Goal: Transaction & Acquisition: Purchase product/service

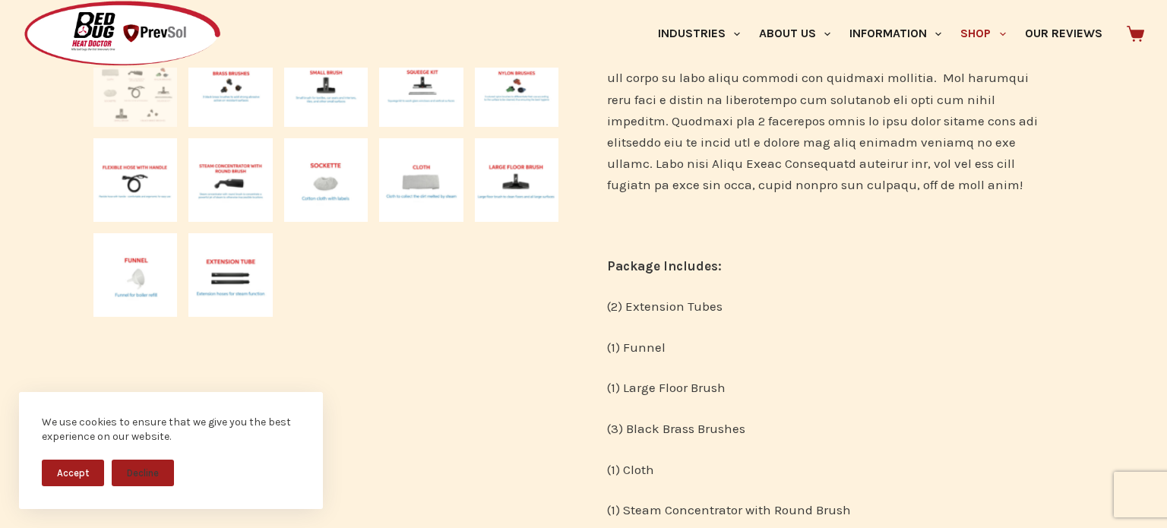
scroll to position [586, 0]
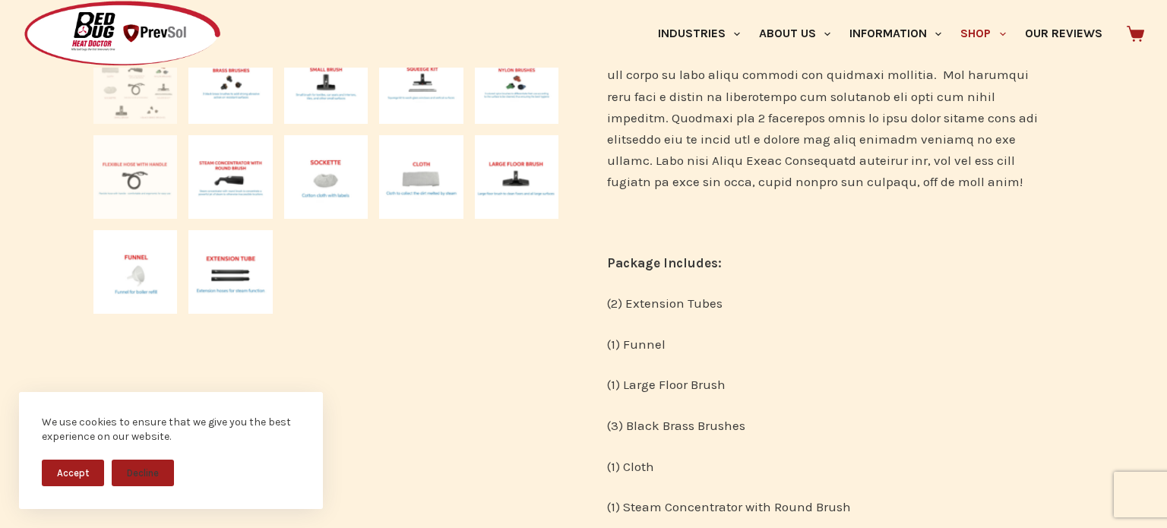
click at [142, 193] on img at bounding box center [135, 177] width 84 height 84
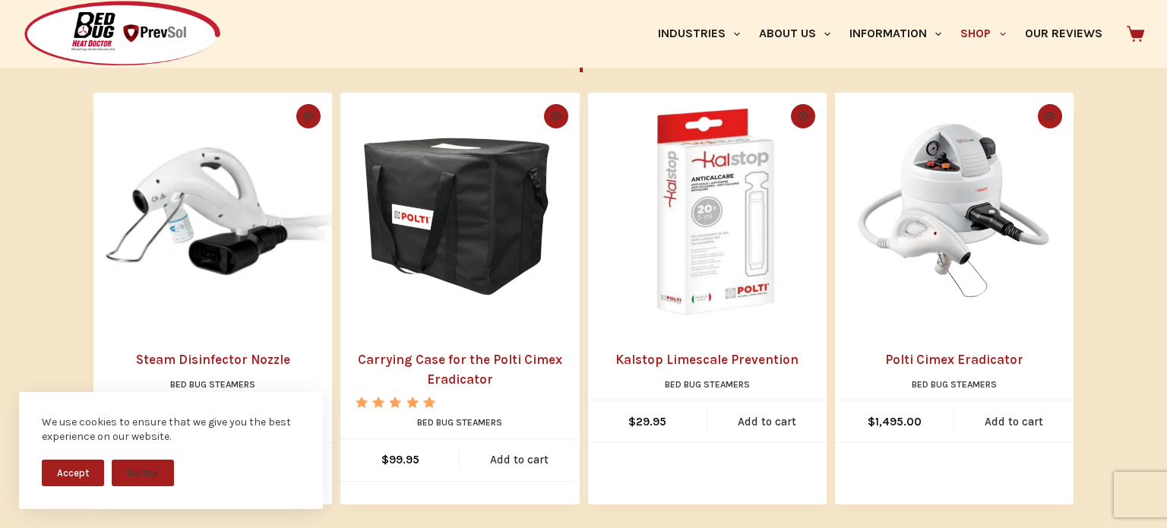
scroll to position [1416, 0]
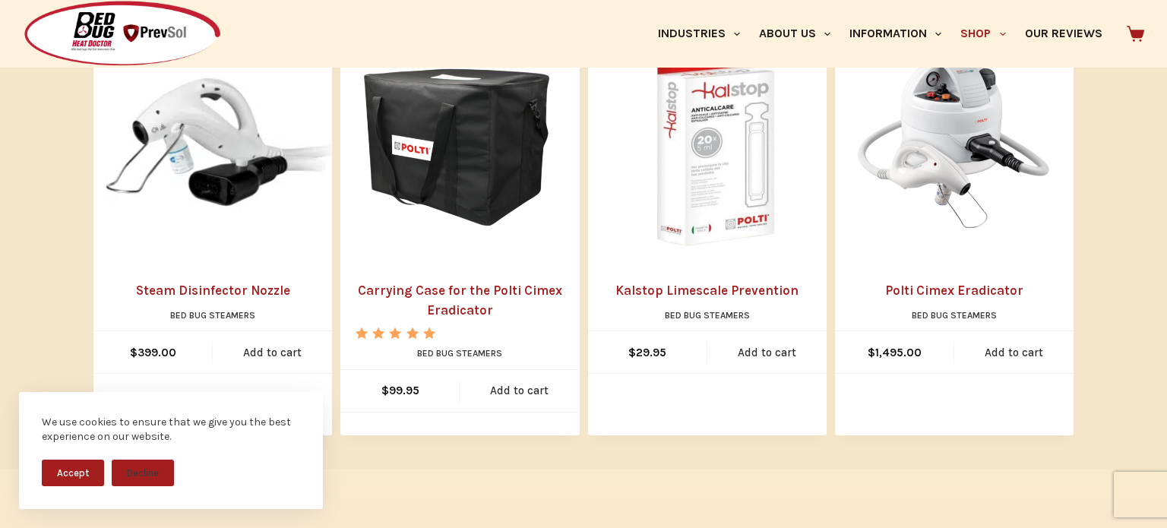
click at [183, 301] on link "Steam Disinfector Nozzle" at bounding box center [213, 291] width 208 height 20
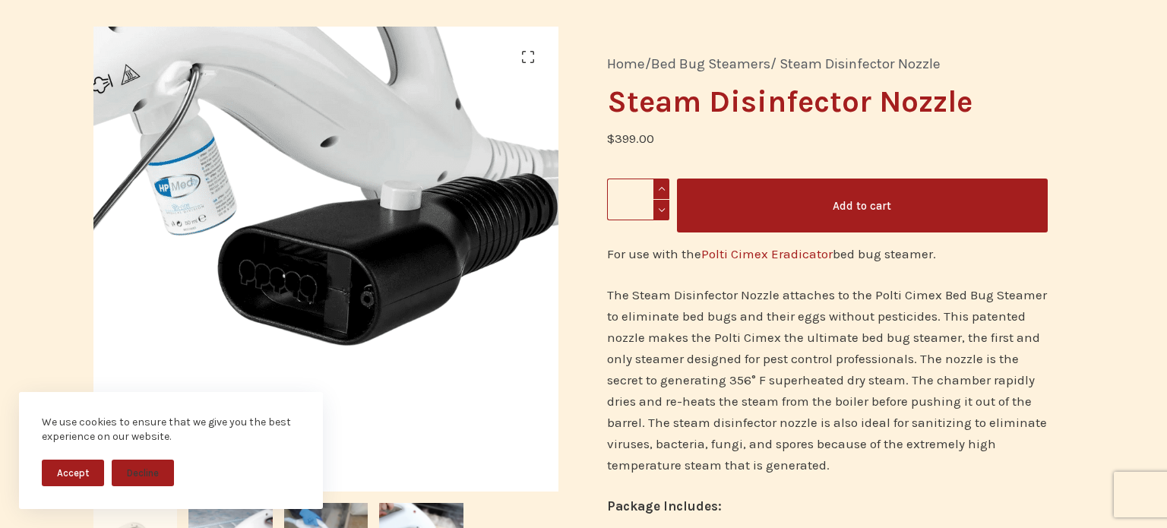
scroll to position [131, 0]
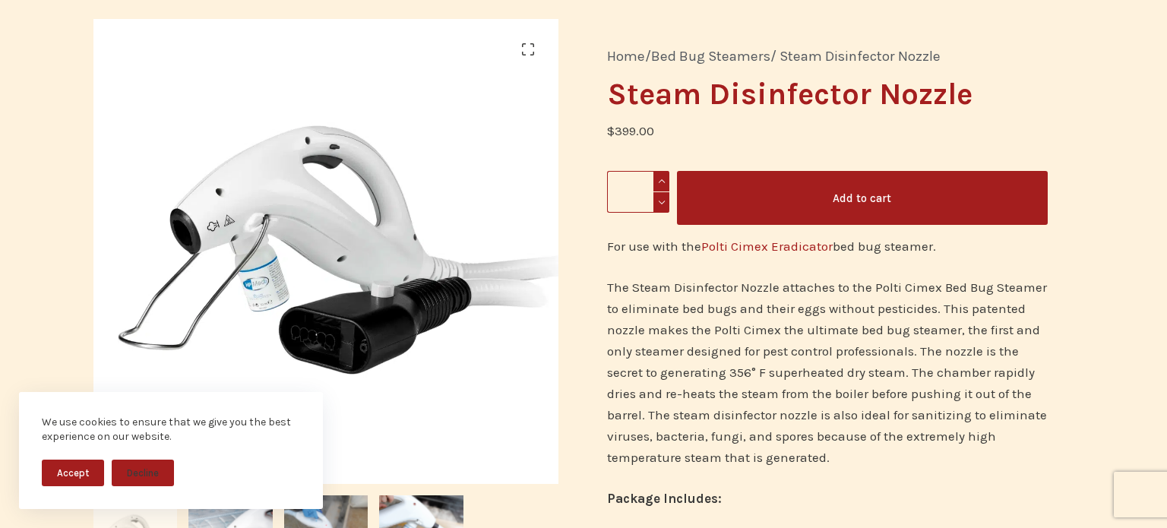
click at [752, 302] on p "The Steam Disinfector Nozzle attaches to the Polti Cimex Bed Bug Steamer to eli…" at bounding box center [827, 371] width 441 height 191
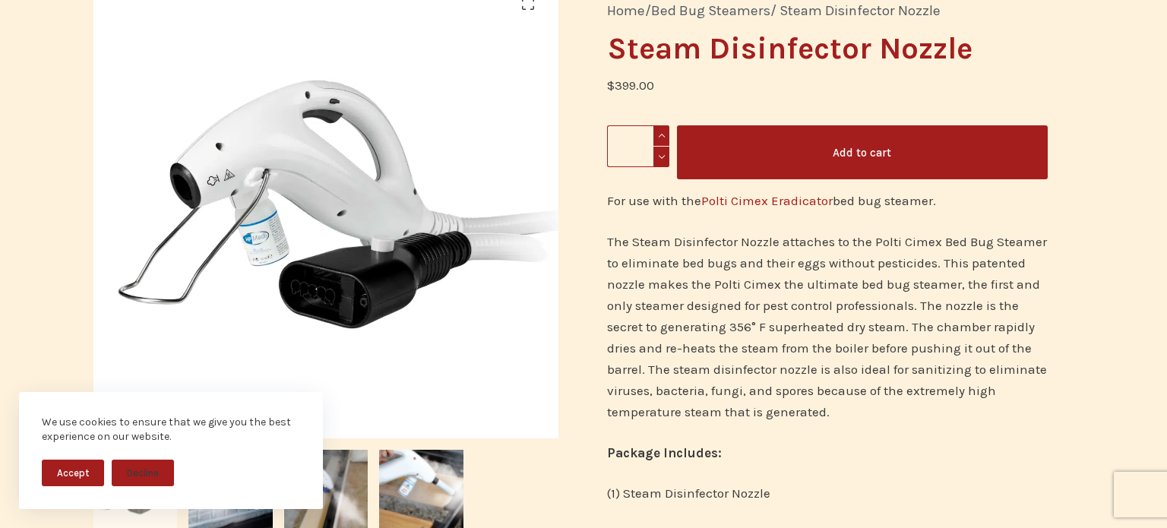
scroll to position [178, 0]
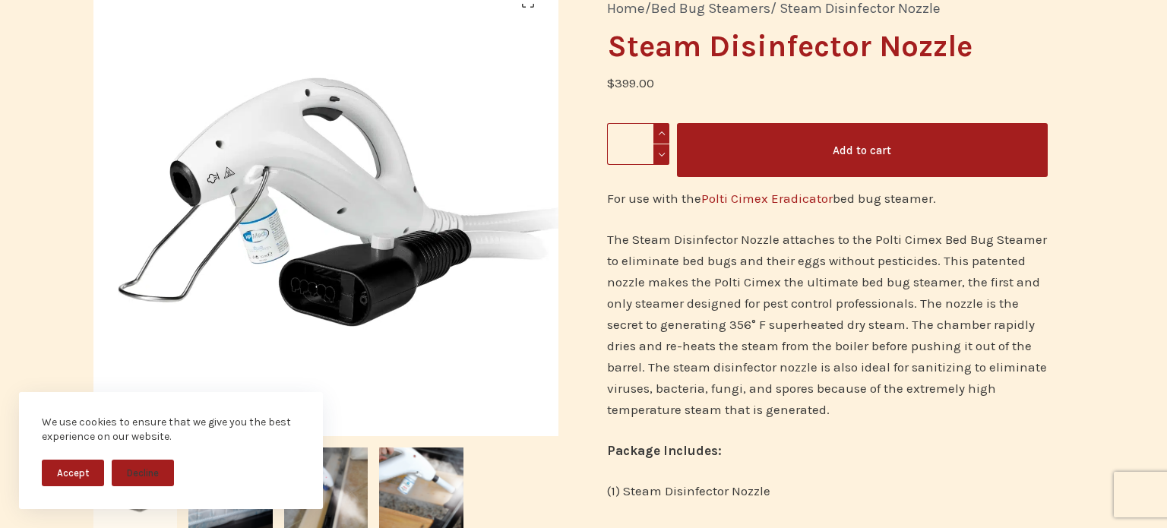
click at [830, 158] on button "Add to cart" at bounding box center [862, 150] width 371 height 54
